Goal: Communication & Community: Answer question/provide support

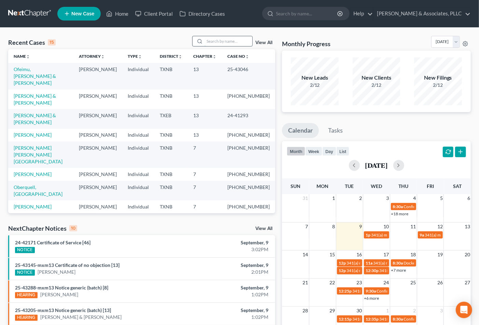
click at [230, 43] on input "search" at bounding box center [229, 41] width 48 height 10
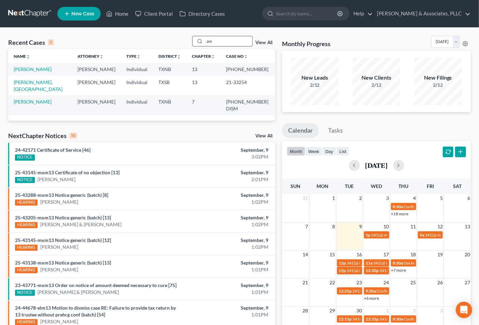
type input "a"
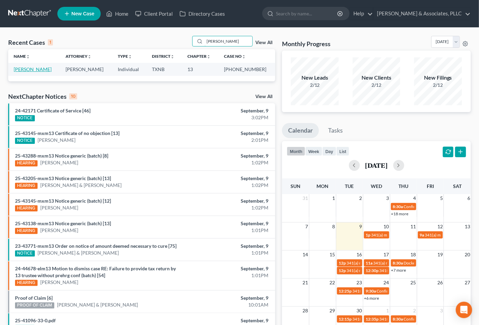
type input "mitchell"
click at [25, 68] on link "[PERSON_NAME]" at bounding box center [33, 69] width 38 height 6
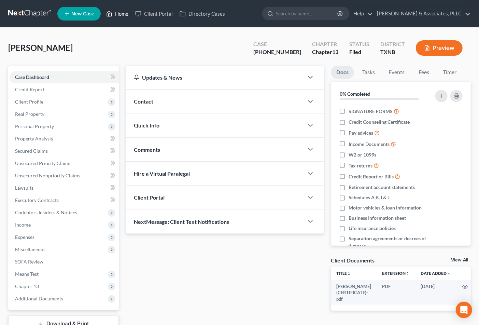
click at [125, 16] on link "Home" at bounding box center [117, 14] width 29 height 12
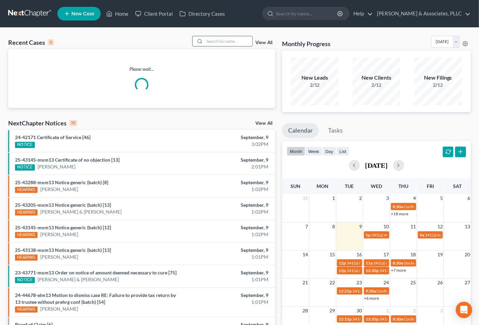
drag, startPoint x: 222, startPoint y: 46, endPoint x: 225, endPoint y: 42, distance: 5.0
click at [223, 46] on div "Recent Cases 0 View All" at bounding box center [141, 42] width 267 height 13
click at [225, 42] on input "search" at bounding box center [229, 41] width 48 height 10
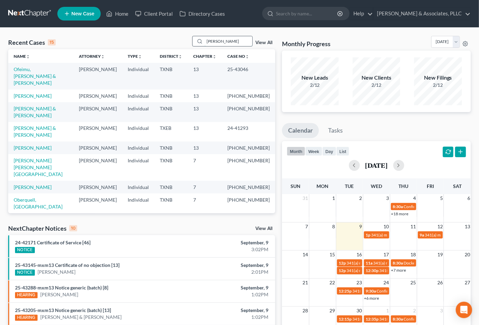
type input "FERNANDEZ"
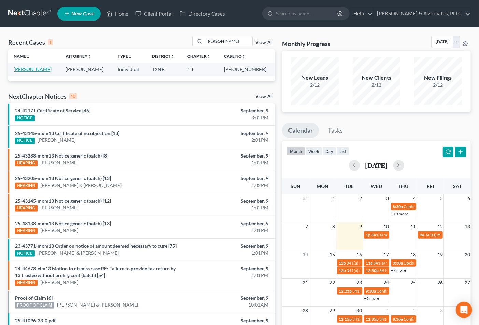
click at [52, 69] on link "[PERSON_NAME]" at bounding box center [33, 69] width 38 height 6
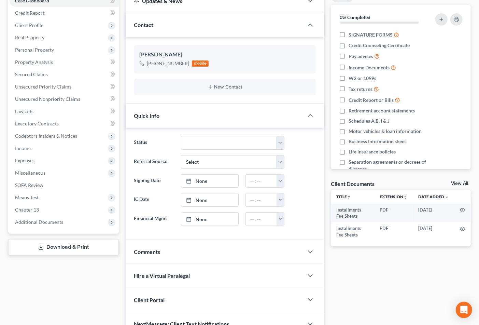
scroll to position [114, 0]
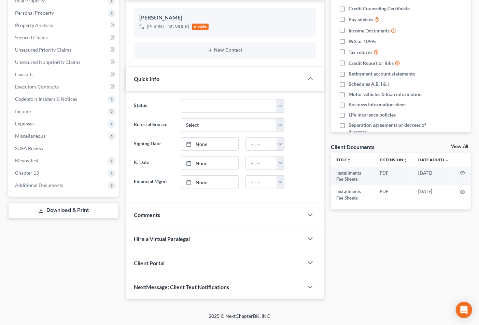
click at [175, 218] on div "Comments" at bounding box center [215, 215] width 178 height 24
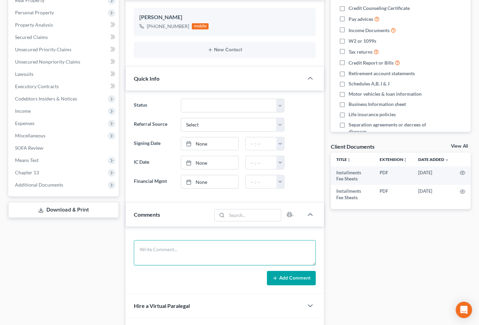
click at [161, 253] on textarea at bounding box center [225, 252] width 182 height 25
type textarea "w"
type textarea "c"
click at [101, 260] on div "Case Dashboard Payments Invoices Payments Payments Credit Report Client Profile" at bounding box center [63, 159] width 117 height 414
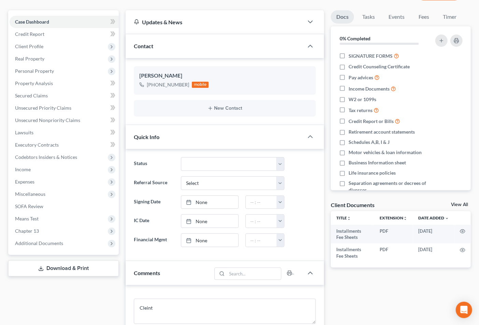
scroll to position [0, 0]
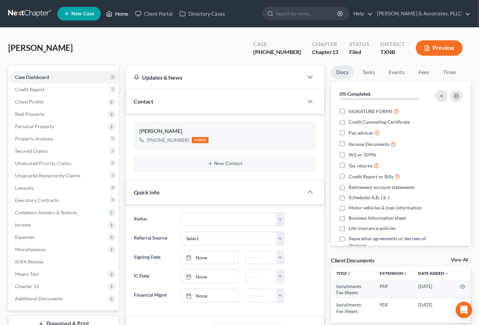
click at [118, 13] on link "Home" at bounding box center [117, 14] width 29 height 12
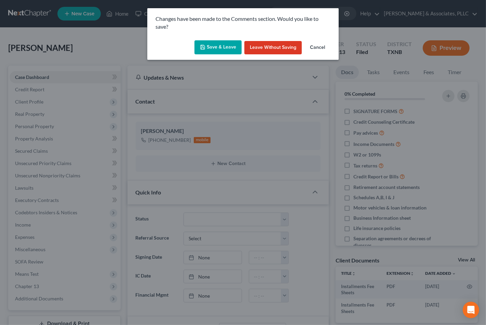
drag, startPoint x: 220, startPoint y: 48, endPoint x: 107, endPoint y: 57, distance: 112.7
click at [107, 57] on div "Changes have been made to the Comments section. Would you like to save? Save & …" at bounding box center [243, 162] width 486 height 325
click at [108, 57] on div "Changes have been made to the Comments section. Would you like to save? Save & …" at bounding box center [243, 162] width 486 height 325
click at [313, 45] on button "Cancel" at bounding box center [317, 48] width 26 height 14
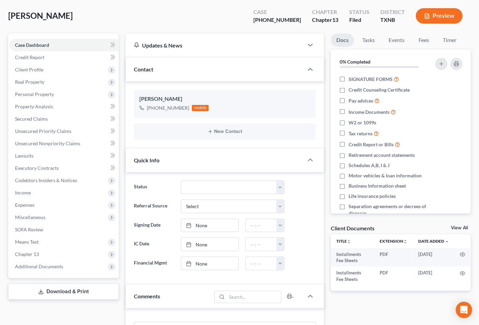
scroll to position [181, 0]
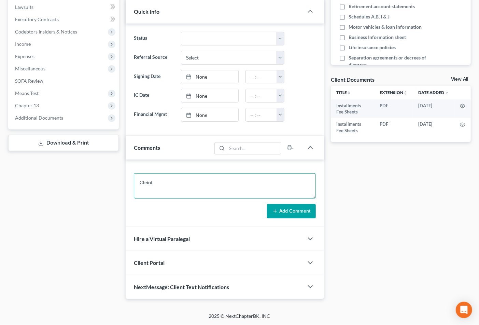
click at [175, 183] on textarea "Cleint" at bounding box center [225, 185] width 182 height 25
drag, startPoint x: 155, startPoint y: 182, endPoint x: 162, endPoint y: 181, distance: 7.6
click at [161, 182] on textarea "Client will pay the second $750 on 9/20." at bounding box center [225, 185] width 182 height 25
click at [184, 180] on textarea "Client promise to pay the second $750 on 9/20." at bounding box center [225, 185] width 182 height 25
drag, startPoint x: 240, startPoint y: 180, endPoint x: 140, endPoint y: 181, distance: 100.4
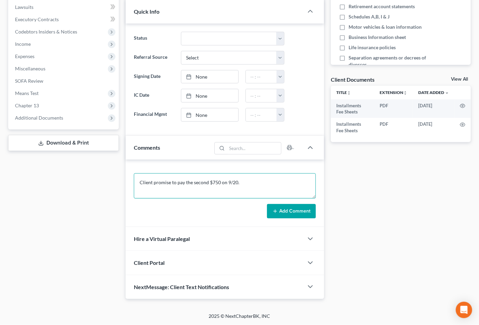
click at [140, 181] on textarea "Client promise to pay the second $750 on 9/20." at bounding box center [225, 185] width 182 height 25
click at [228, 180] on textarea "Client promise to pay the second $750 on 9/20." at bounding box center [225, 185] width 182 height 25
click at [252, 181] on textarea "Client promise to pay the second $750 on 9/20." at bounding box center [225, 185] width 182 height 25
type textarea "Client promise to pay the second $750 on 9/20."
click at [295, 209] on button "Add Comment" at bounding box center [291, 211] width 49 height 14
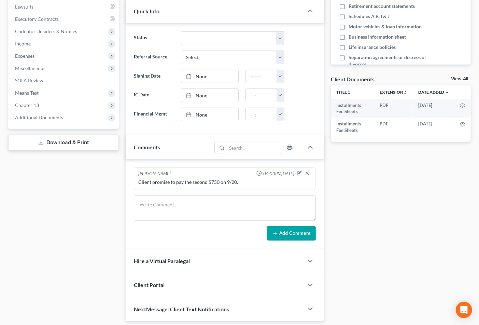
scroll to position [0, 0]
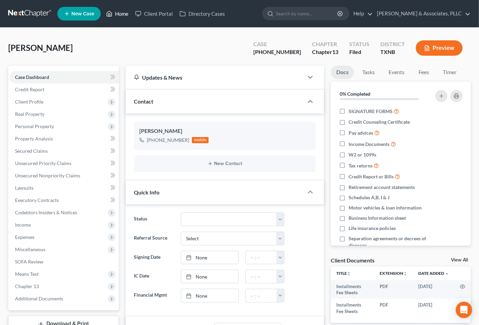
click at [120, 12] on link "Home" at bounding box center [117, 14] width 29 height 12
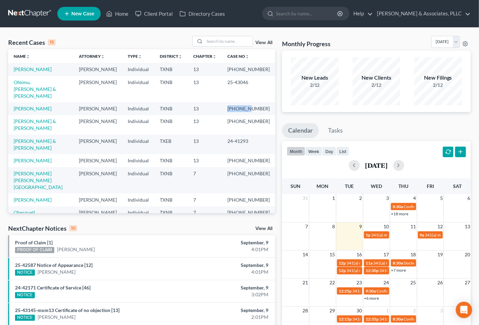
drag, startPoint x: 236, startPoint y: 107, endPoint x: 257, endPoint y: 108, distance: 21.5
click at [257, 108] on td "[PHONE_NUMBER]" at bounding box center [248, 108] width 53 height 13
copy td "25-43406"
